Goal: Information Seeking & Learning: Understand process/instructions

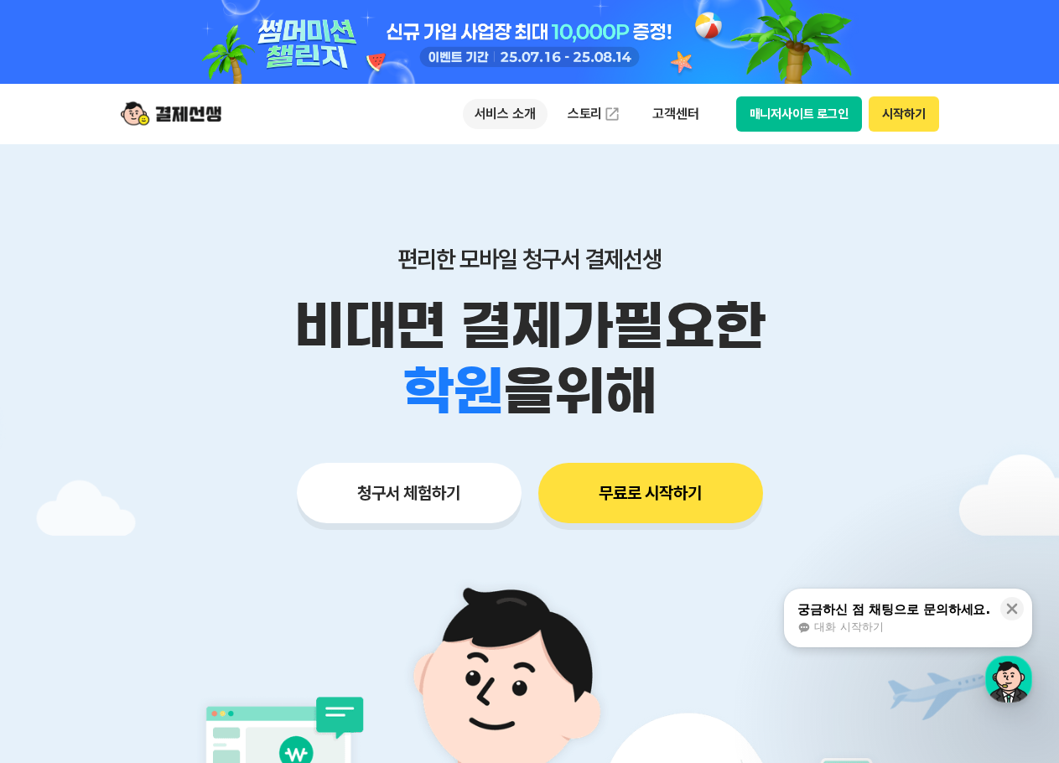
click at [528, 117] on p "서비스 소개" at bounding box center [505, 114] width 85 height 30
click at [922, 228] on div "편리한 모바일 청구서 결제선생 비대면 결제가 필요한 학원 공부방 호텔 쇼핑몰 병원 배달 보험사 항공사 골프장 을 위해 청구서 체험하기 무료로 …" at bounding box center [530, 351] width 858 height 414
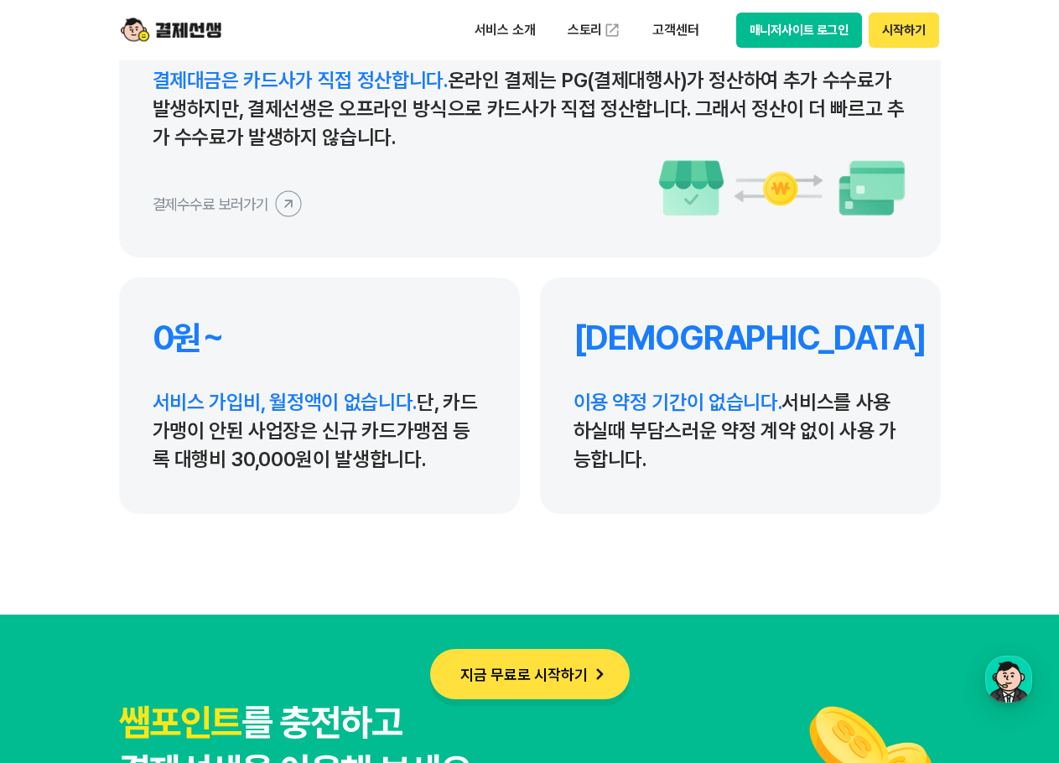
scroll to position [8214, 0]
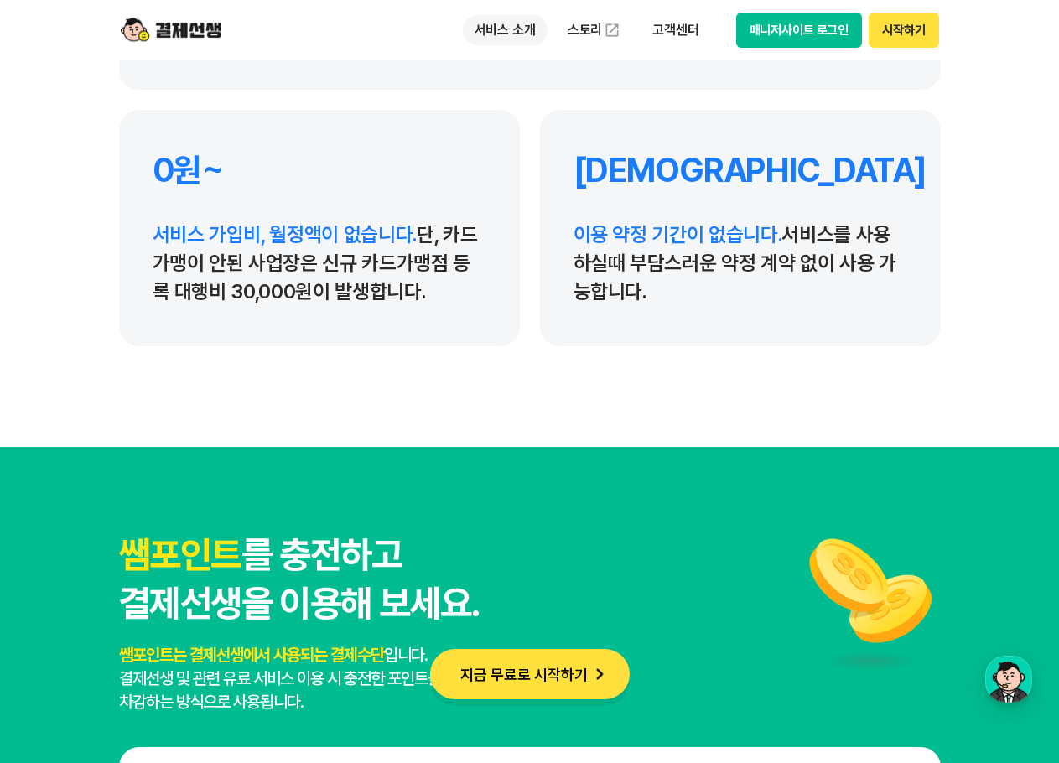
click at [516, 35] on p "서비스 소개" at bounding box center [505, 30] width 85 height 30
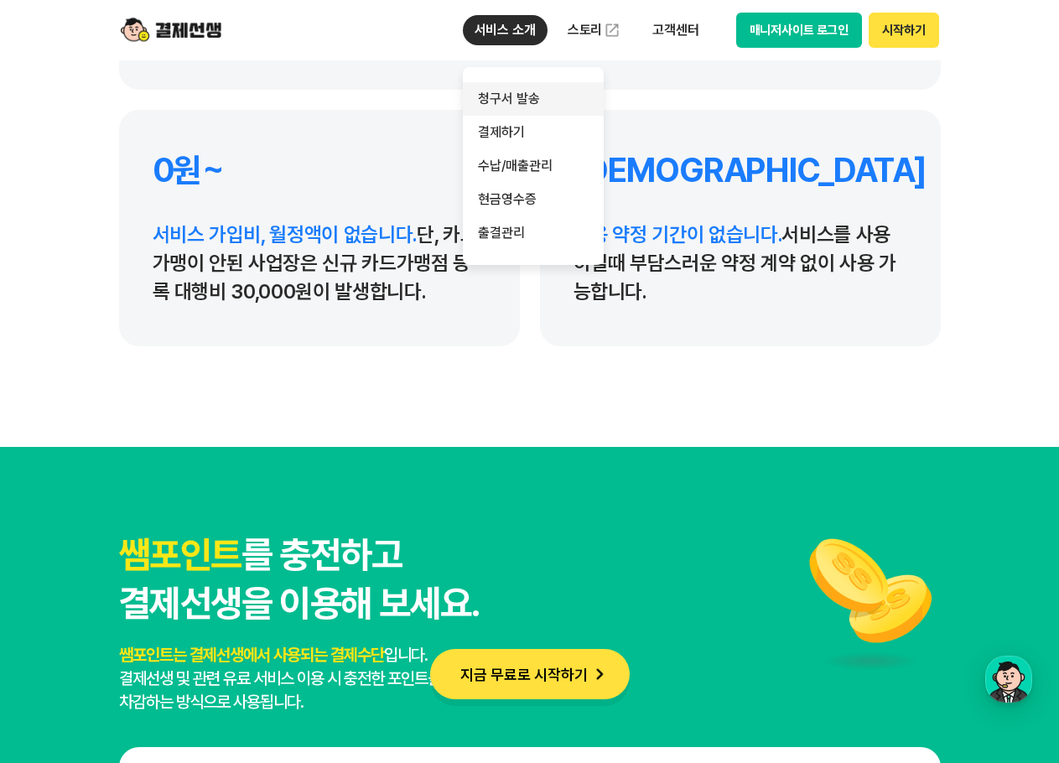
click at [515, 96] on link "청구서 발송" at bounding box center [533, 99] width 141 height 34
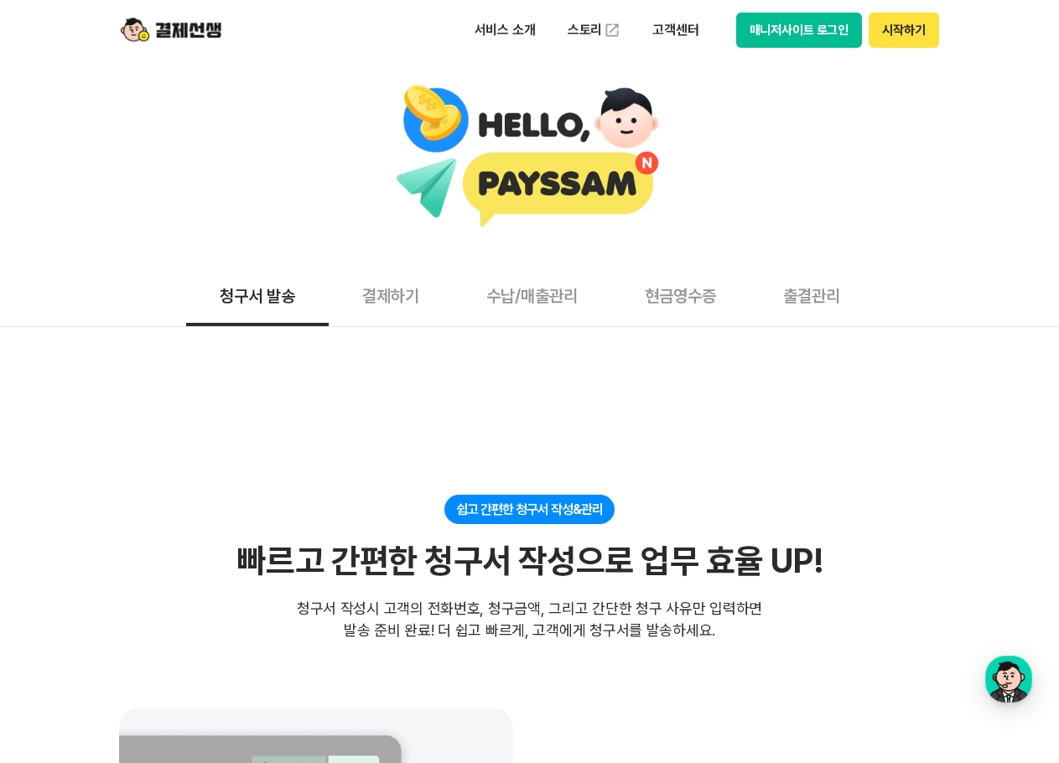
click at [388, 304] on button "결제하기" at bounding box center [391, 295] width 124 height 62
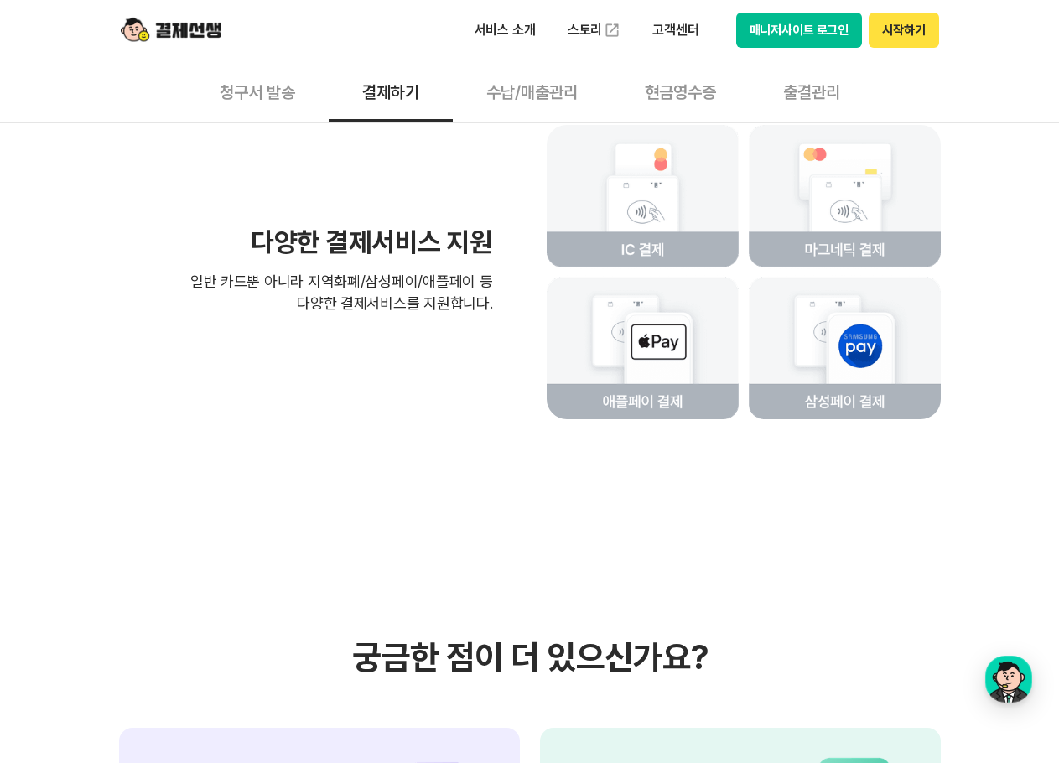
scroll to position [3688, 0]
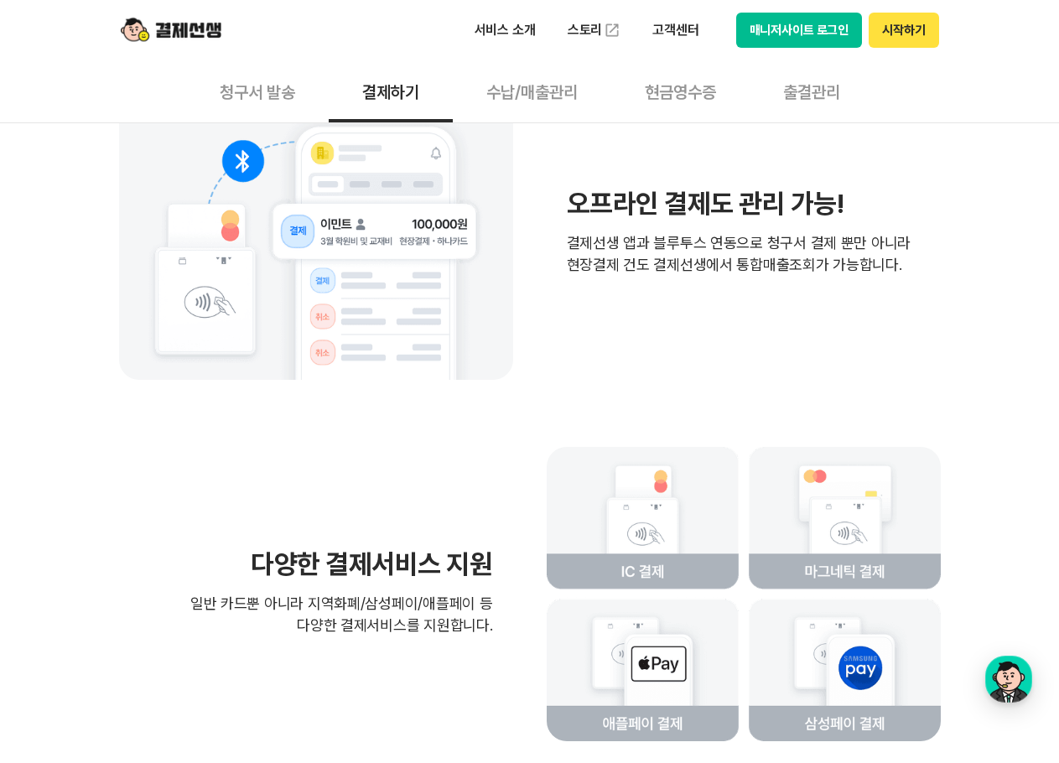
click at [775, 83] on button "출결관리" at bounding box center [811, 91] width 124 height 62
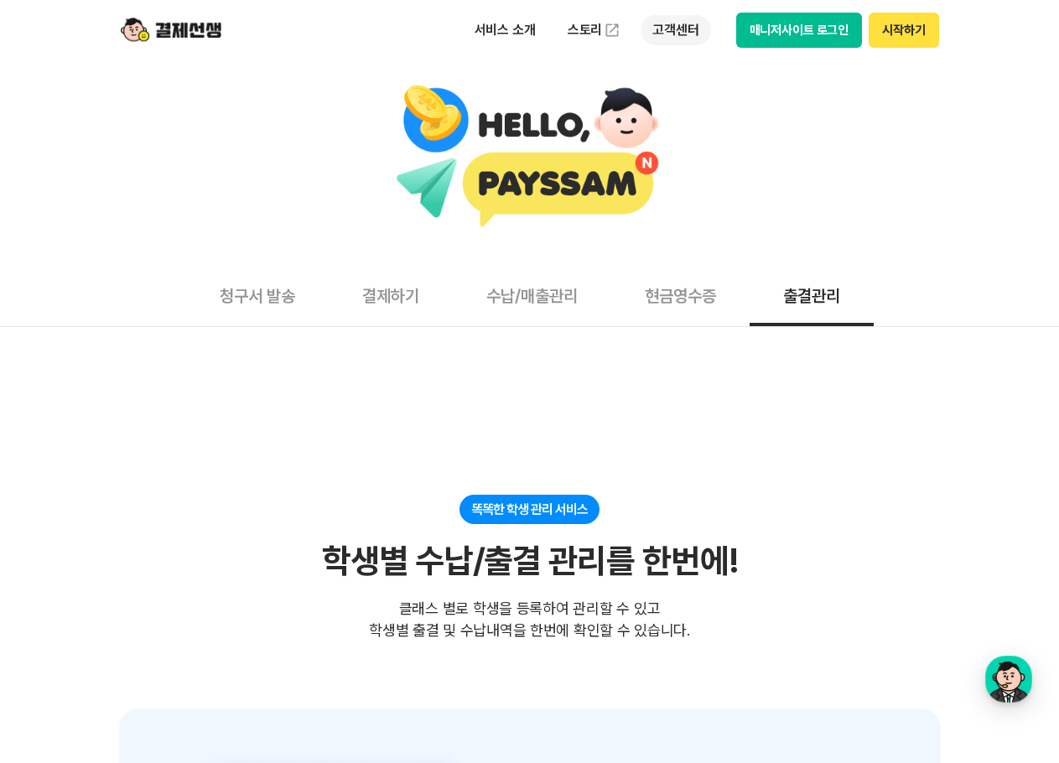
click at [676, 30] on p "고객센터" at bounding box center [675, 30] width 70 height 30
click at [677, 126] on link "이용 가이드" at bounding box center [710, 134] width 141 height 37
